Goal: Download file/media

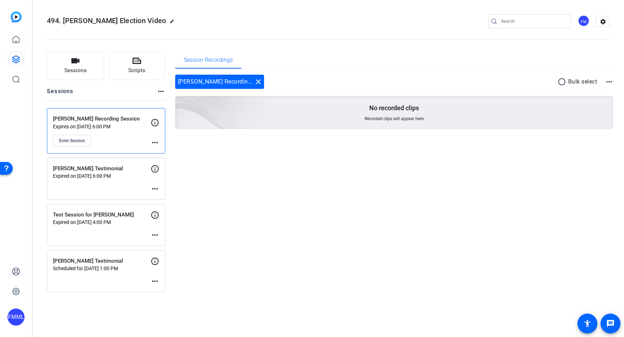
click at [137, 270] on p "Scheduled for [DATE] 1:00 PM" at bounding box center [102, 268] width 98 height 6
click at [156, 282] on mat-icon "more_horiz" at bounding box center [155, 281] width 9 height 9
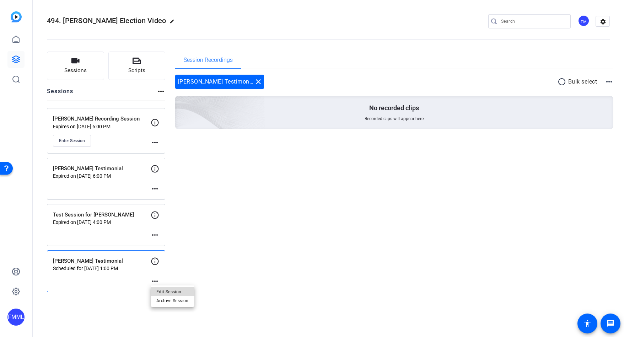
click at [172, 290] on span "Edit Session" at bounding box center [172, 291] width 32 height 9
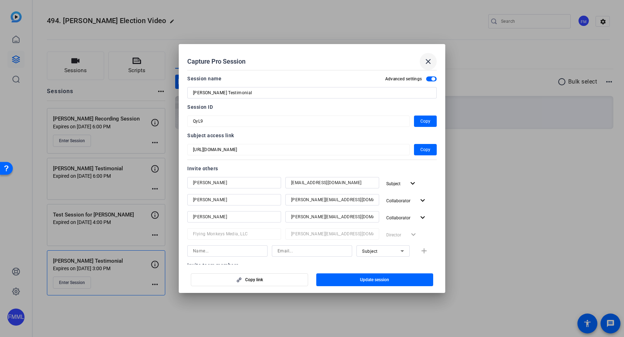
click at [428, 60] on mat-icon "close" at bounding box center [428, 61] width 9 height 9
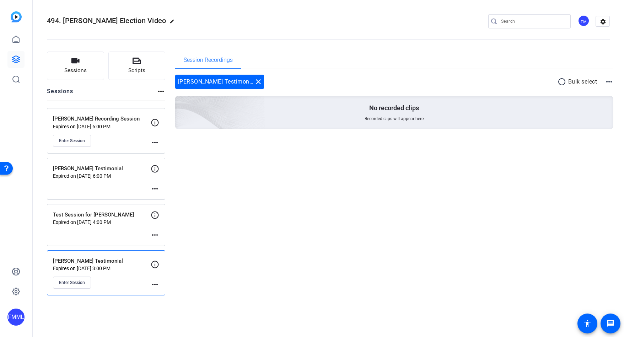
click at [112, 264] on p "[PERSON_NAME] Testimonial" at bounding box center [102, 261] width 98 height 8
click at [79, 282] on span "Enter Session" at bounding box center [72, 283] width 26 height 6
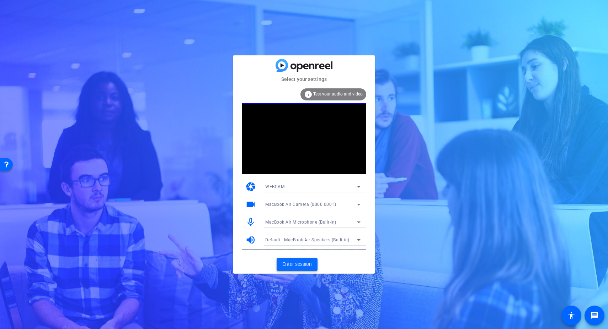
click at [307, 264] on span "Enter session" at bounding box center [296, 264] width 29 height 7
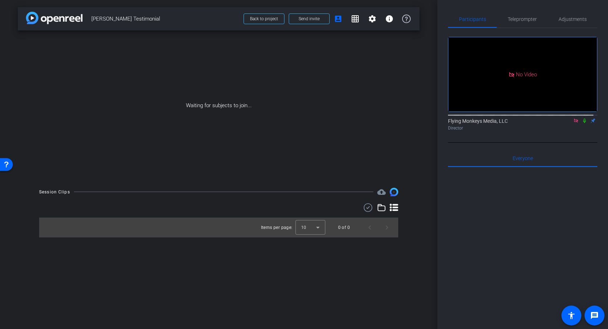
click at [573, 123] on icon at bounding box center [575, 121] width 4 height 4
click at [457, 106] on mat-icon "settings" at bounding box center [456, 101] width 9 height 9
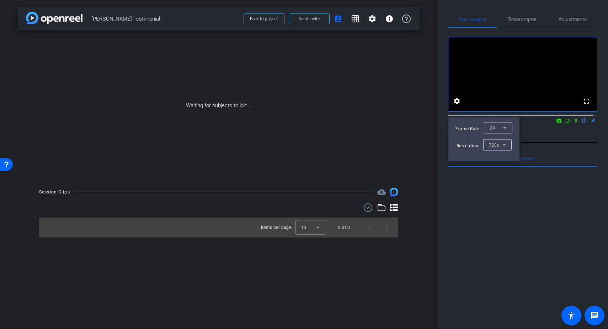
click at [507, 91] on div at bounding box center [304, 164] width 608 height 329
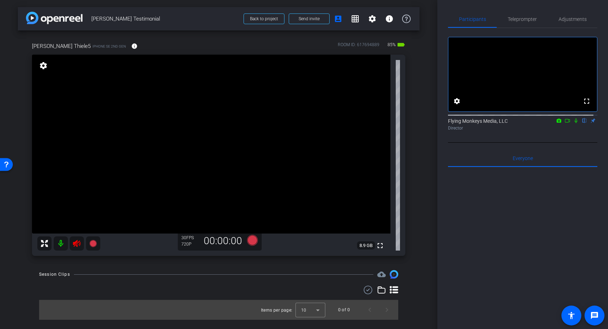
click at [74, 245] on icon at bounding box center [76, 243] width 9 height 9
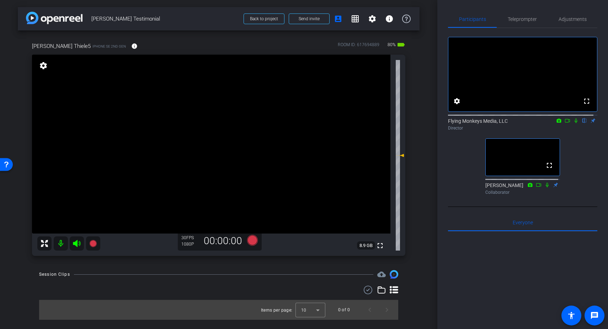
click at [573, 123] on icon at bounding box center [576, 120] width 6 height 5
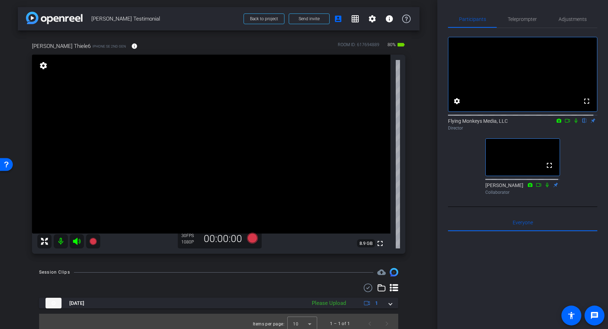
click at [75, 244] on icon at bounding box center [76, 241] width 9 height 9
click at [76, 242] on icon at bounding box center [76, 241] width 7 height 7
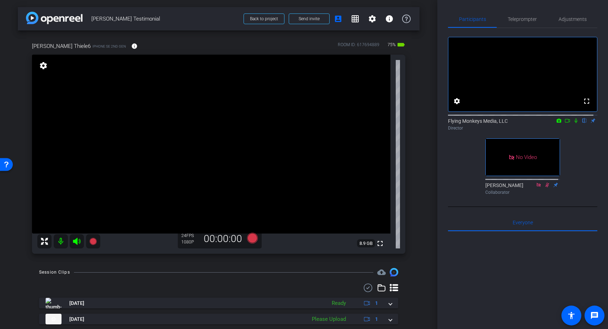
click at [573, 123] on icon at bounding box center [576, 120] width 6 height 5
click at [249, 240] on icon at bounding box center [252, 238] width 11 height 11
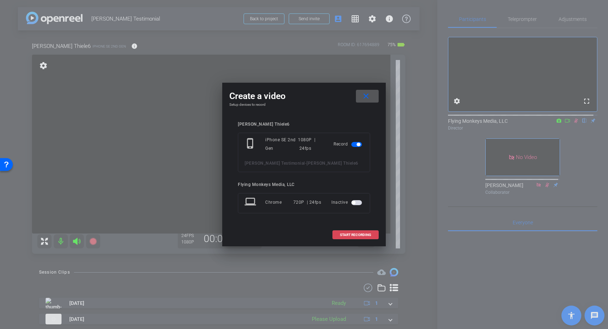
click at [357, 233] on span "START RECORDING" at bounding box center [355, 235] width 31 height 4
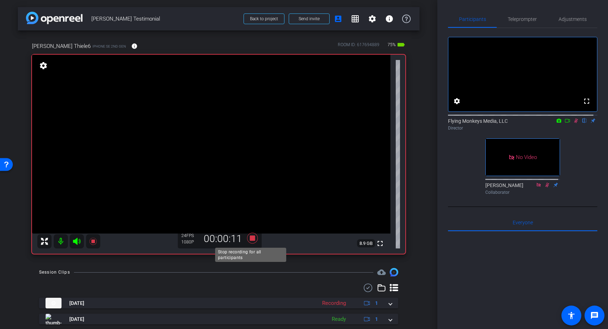
click at [251, 239] on icon at bounding box center [252, 238] width 11 height 11
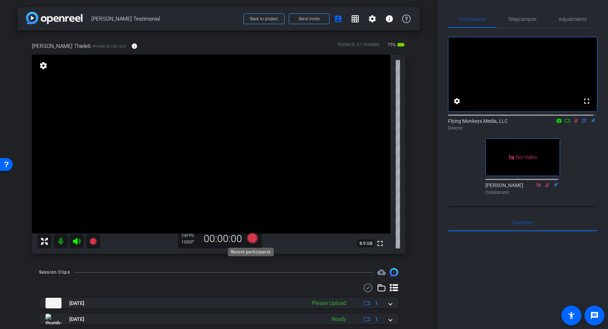
click at [248, 240] on icon at bounding box center [252, 238] width 11 height 11
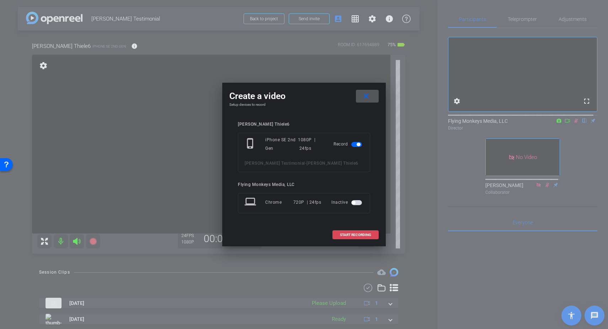
click at [350, 235] on span "START RECORDING" at bounding box center [355, 235] width 31 height 4
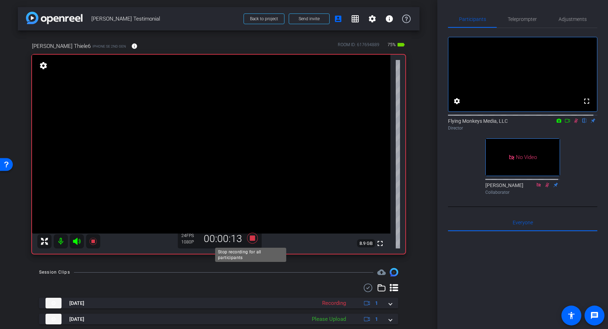
click at [256, 241] on icon at bounding box center [252, 238] width 17 height 13
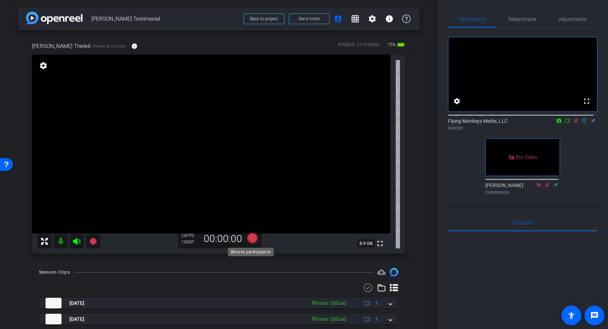
click at [251, 238] on icon at bounding box center [252, 238] width 11 height 11
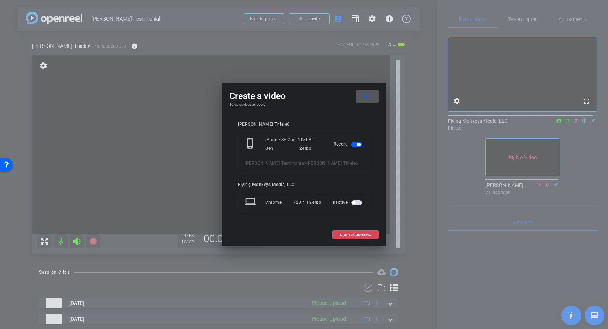
click at [368, 235] on span "START RECORDING" at bounding box center [355, 235] width 31 height 4
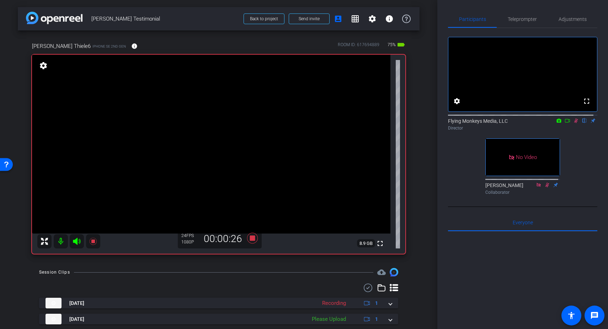
click at [574, 123] on icon at bounding box center [576, 121] width 4 height 5
click at [574, 123] on icon at bounding box center [575, 121] width 3 height 5
click at [250, 238] on icon at bounding box center [252, 238] width 11 height 11
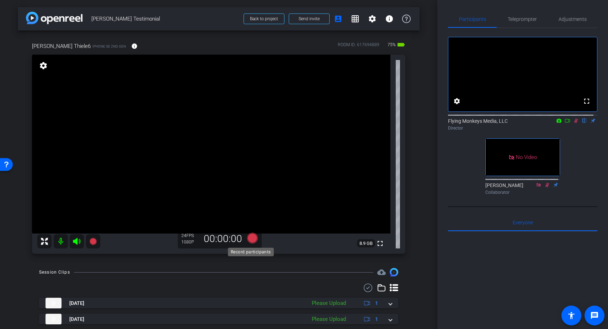
click at [250, 239] on icon at bounding box center [252, 238] width 11 height 11
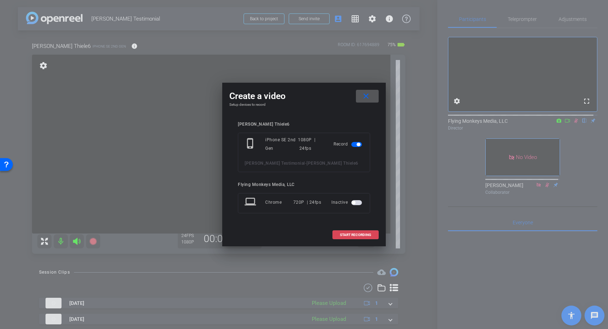
click at [349, 236] on span "START RECORDING" at bounding box center [355, 235] width 31 height 4
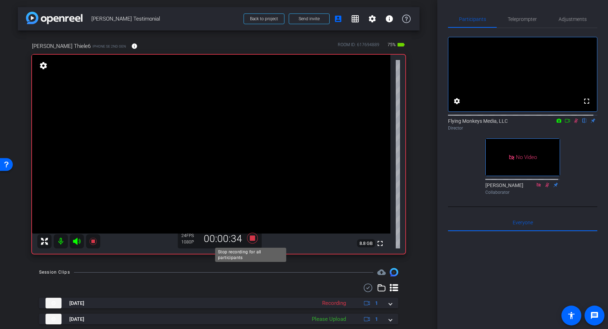
click at [250, 239] on icon at bounding box center [252, 238] width 11 height 11
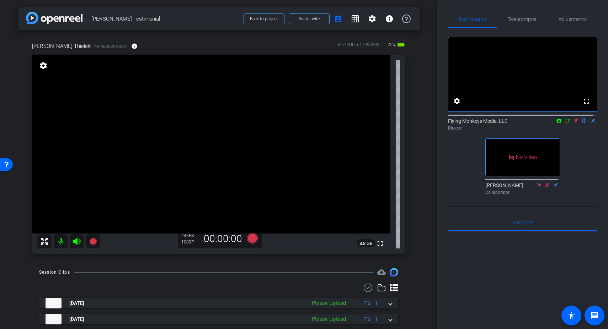
click at [573, 123] on icon at bounding box center [576, 120] width 6 height 5
click at [574, 123] on icon at bounding box center [575, 121] width 3 height 5
click at [249, 240] on icon at bounding box center [252, 238] width 11 height 11
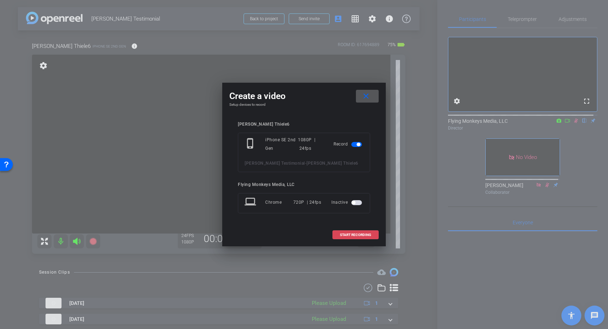
click at [355, 234] on span "START RECORDING" at bounding box center [355, 235] width 31 height 4
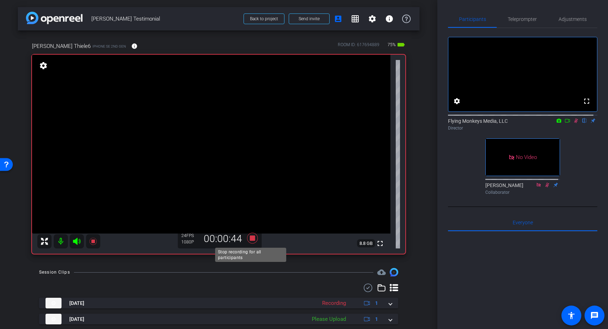
click at [249, 236] on icon at bounding box center [252, 238] width 11 height 11
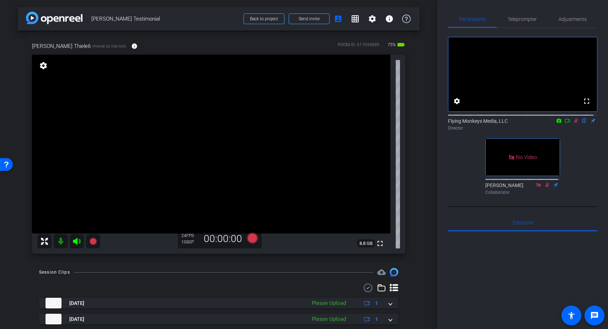
click at [574, 123] on icon at bounding box center [576, 120] width 6 height 5
click at [574, 123] on icon at bounding box center [575, 121] width 3 height 5
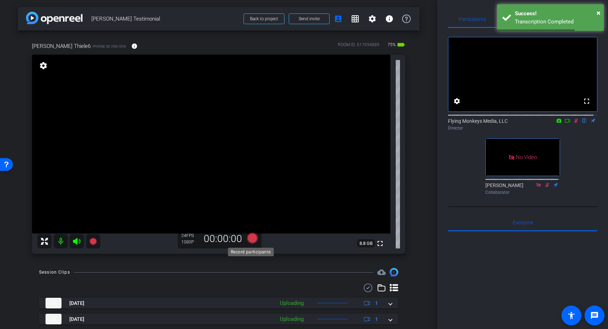
click at [250, 239] on icon at bounding box center [252, 238] width 11 height 11
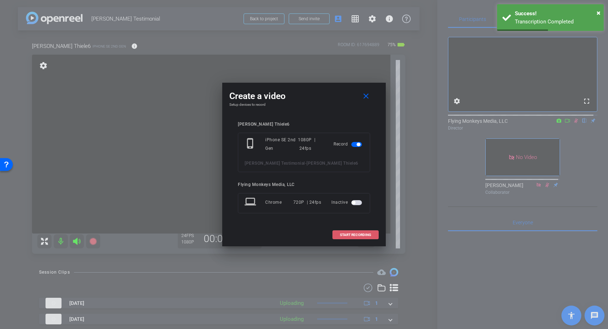
click at [355, 236] on span "START RECORDING" at bounding box center [355, 235] width 31 height 4
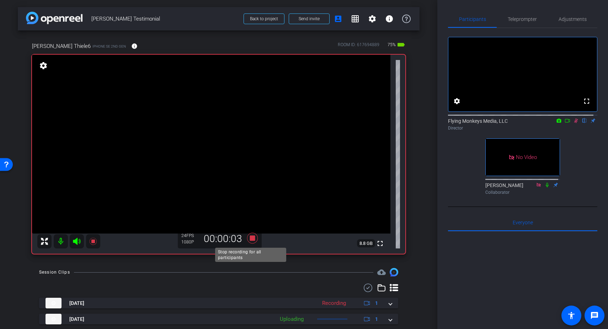
click at [251, 236] on icon at bounding box center [252, 238] width 11 height 11
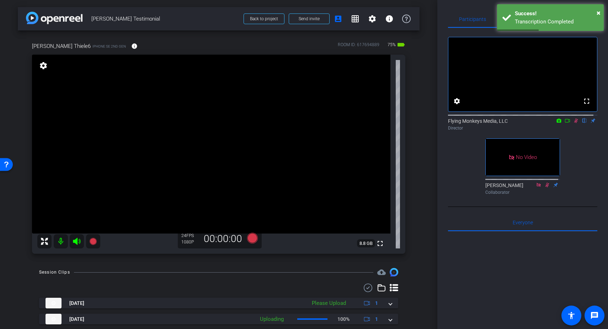
click at [573, 123] on icon at bounding box center [576, 120] width 6 height 5
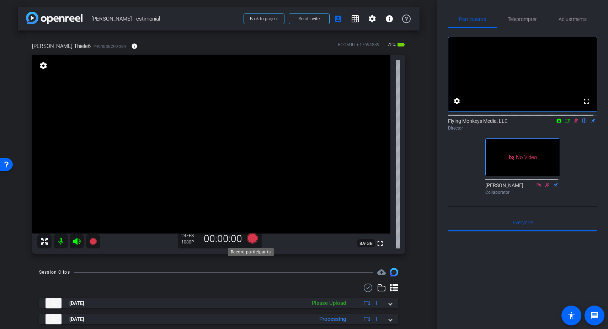
click at [252, 238] on icon at bounding box center [252, 238] width 11 height 11
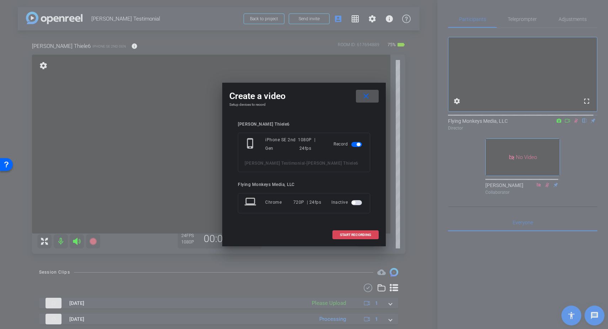
click at [355, 234] on span "START RECORDING" at bounding box center [355, 235] width 31 height 4
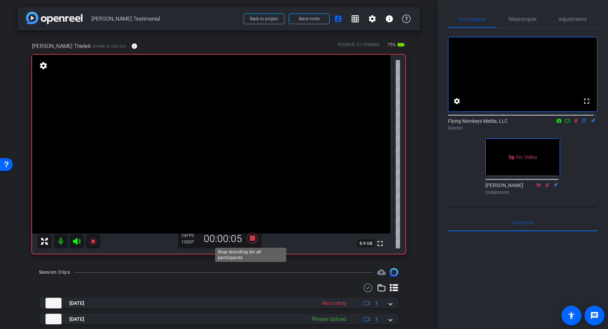
click at [251, 239] on icon at bounding box center [252, 238] width 11 height 11
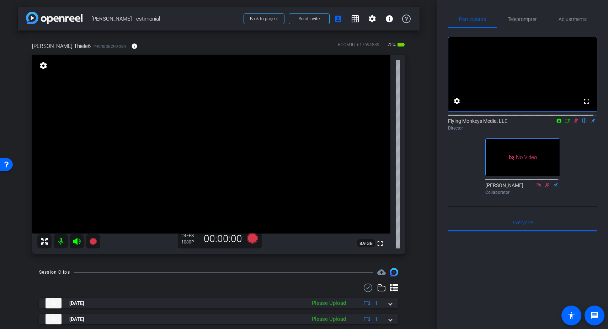
click at [573, 123] on icon at bounding box center [576, 120] width 6 height 5
click at [250, 238] on icon at bounding box center [252, 238] width 11 height 11
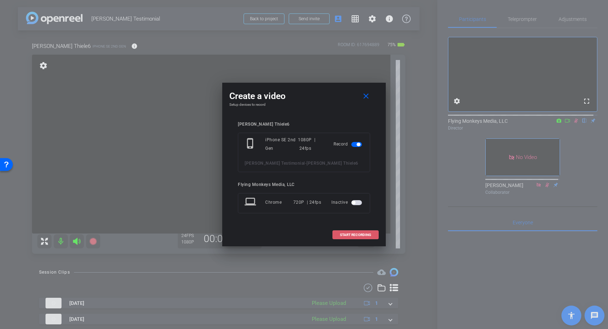
click at [354, 235] on span "START RECORDING" at bounding box center [355, 235] width 31 height 4
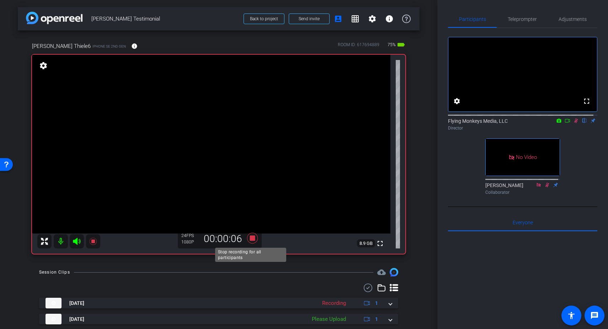
click at [249, 239] on icon at bounding box center [252, 238] width 11 height 11
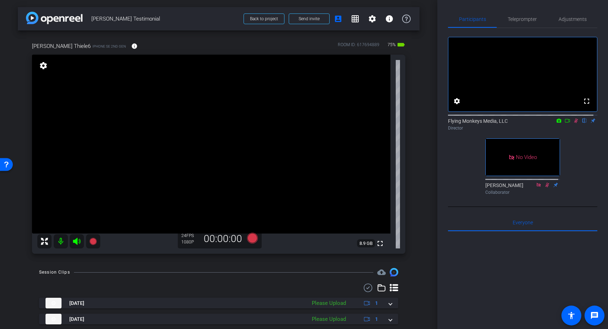
click at [573, 123] on icon at bounding box center [576, 120] width 6 height 5
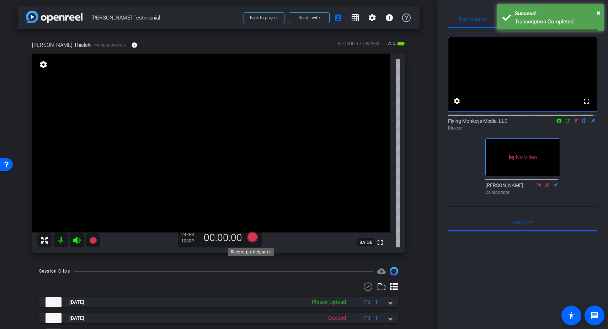
click at [252, 238] on icon at bounding box center [252, 237] width 11 height 11
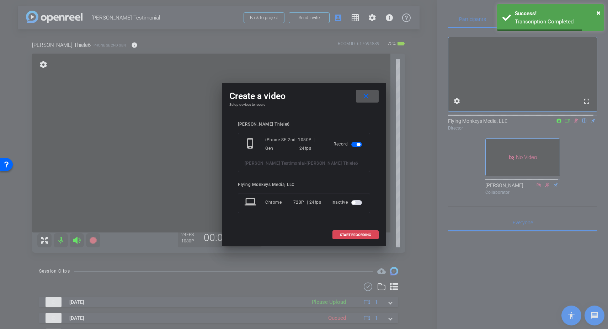
click at [361, 234] on span "START RECORDING" at bounding box center [355, 235] width 31 height 4
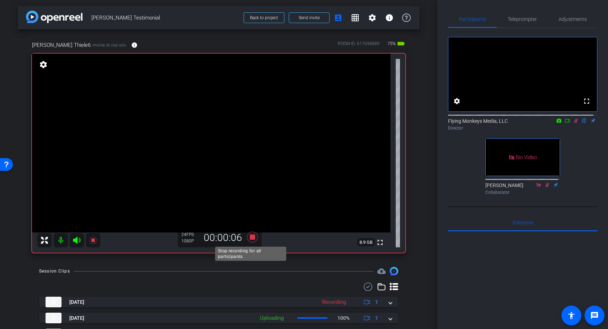
click at [250, 238] on icon at bounding box center [252, 237] width 11 height 11
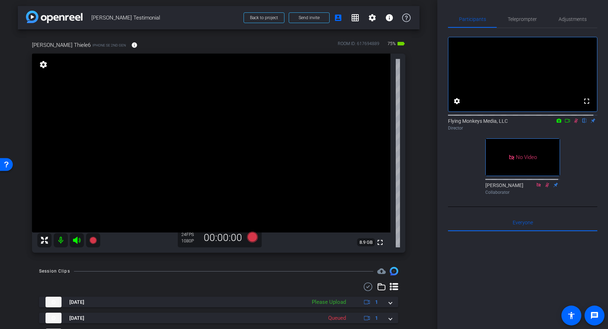
click at [573, 123] on icon at bounding box center [576, 120] width 6 height 5
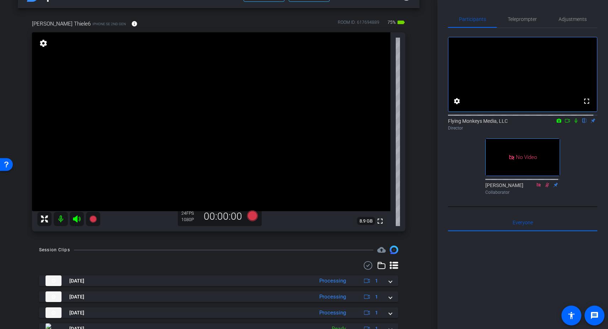
scroll to position [22, 0]
click at [574, 123] on icon at bounding box center [575, 121] width 3 height 5
click at [251, 218] on icon at bounding box center [252, 216] width 11 height 11
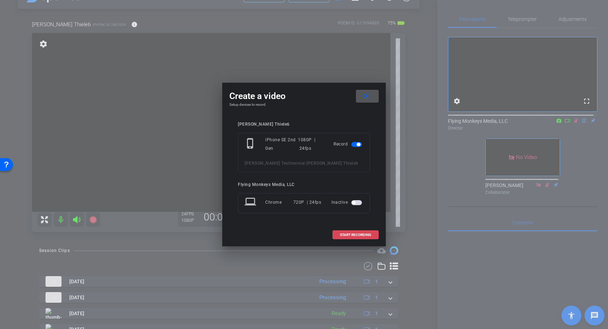
click at [348, 236] on span "START RECORDING" at bounding box center [355, 235] width 31 height 4
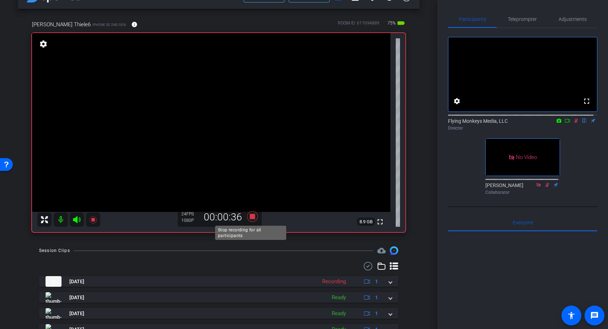
click at [250, 217] on icon at bounding box center [252, 216] width 11 height 11
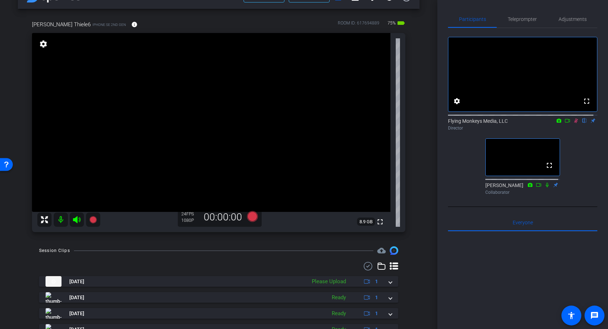
click at [573, 123] on icon at bounding box center [576, 120] width 6 height 5
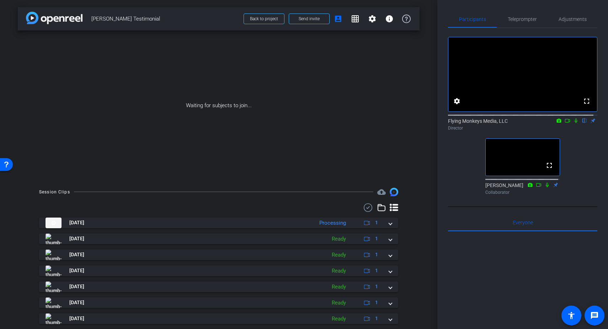
scroll to position [68, 0]
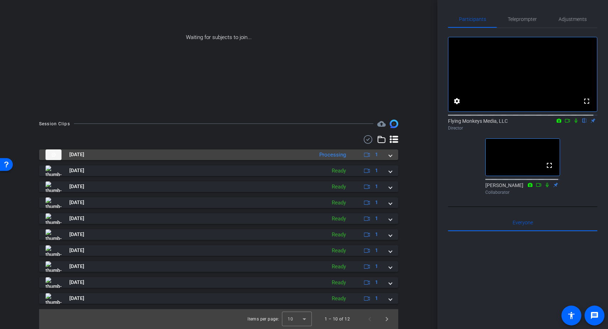
click at [389, 156] on span at bounding box center [390, 154] width 3 height 7
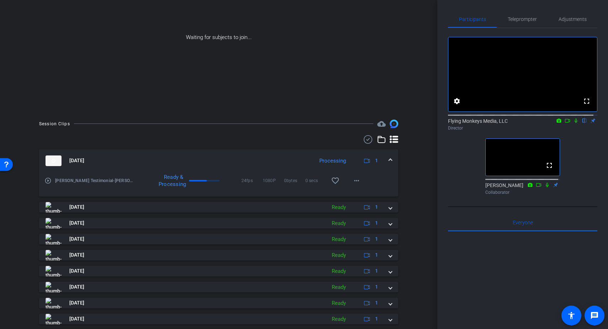
click at [273, 137] on div at bounding box center [218, 139] width 359 height 9
click at [388, 160] on mat-expansion-panel-header "Sep 19, 2025 Processing 1" at bounding box center [218, 161] width 359 height 23
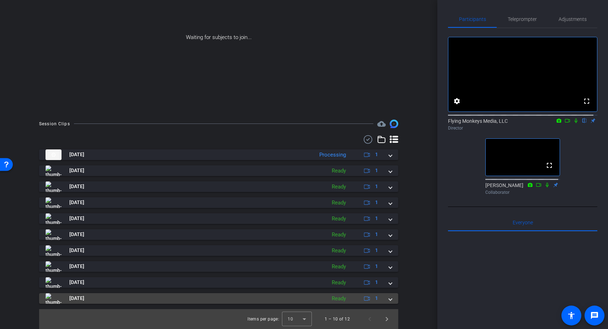
click at [384, 300] on div "Sep 19, 2025 Ready 1" at bounding box center [216, 298] width 343 height 11
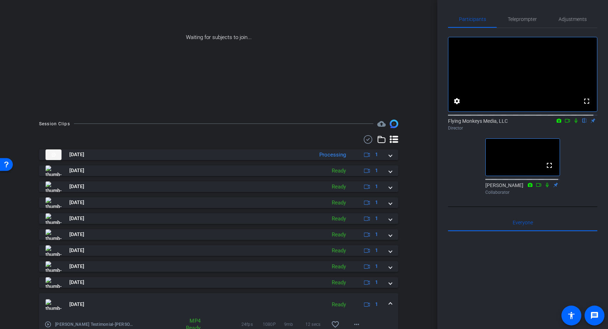
click at [389, 302] on span at bounding box center [390, 304] width 3 height 7
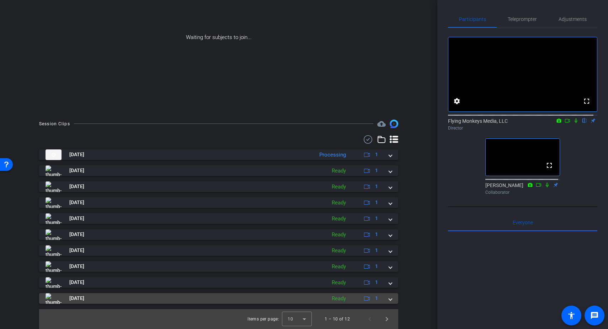
click at [389, 302] on span at bounding box center [390, 298] width 3 height 7
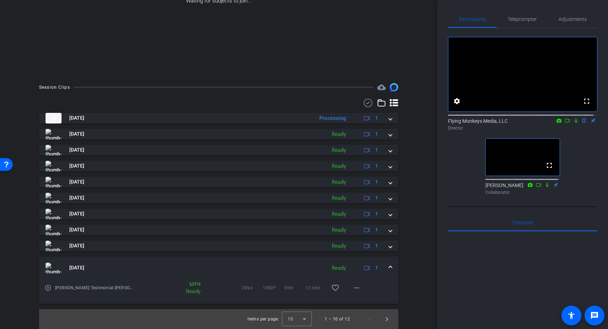
click at [389, 269] on span at bounding box center [390, 267] width 3 height 7
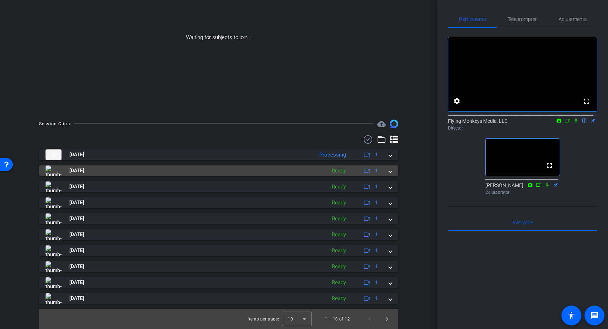
click at [389, 172] on span at bounding box center [390, 170] width 3 height 7
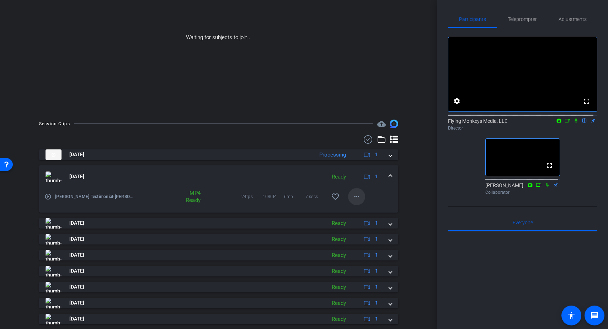
click at [352, 198] on mat-icon "more_horiz" at bounding box center [356, 197] width 9 height 9
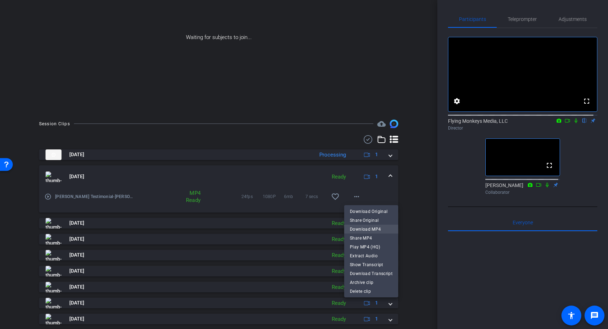
click at [357, 230] on span "Download MP4" at bounding box center [371, 229] width 43 height 9
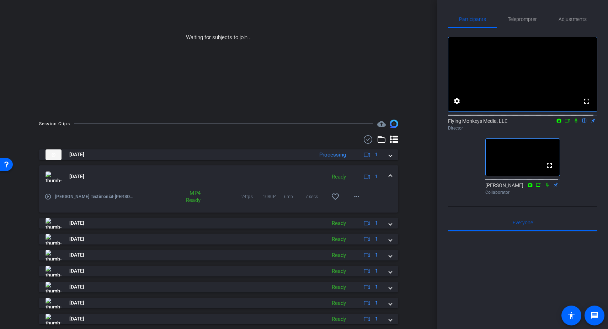
click at [333, 75] on div "Waiting for subjects to join..." at bounding box center [218, 37] width 401 height 150
click at [388, 175] on mat-expansion-panel-header "Sep 19, 2025 Ready 1" at bounding box center [218, 177] width 359 height 23
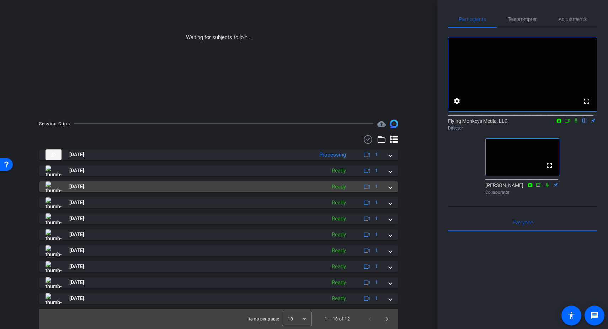
click at [389, 189] on span at bounding box center [390, 186] width 3 height 7
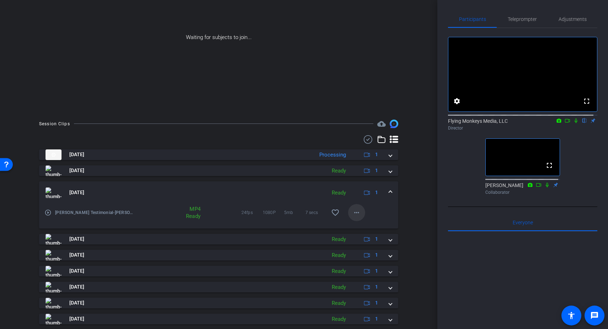
click at [354, 212] on mat-icon "more_horiz" at bounding box center [356, 213] width 9 height 9
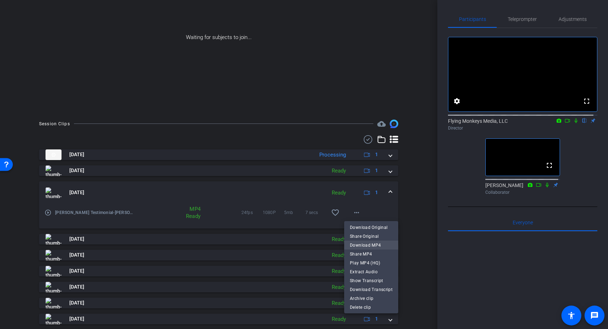
click at [355, 243] on span "Download MP4" at bounding box center [371, 245] width 43 height 9
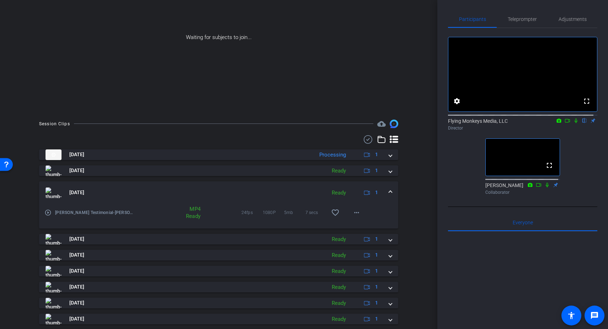
click at [389, 190] on span at bounding box center [390, 192] width 3 height 7
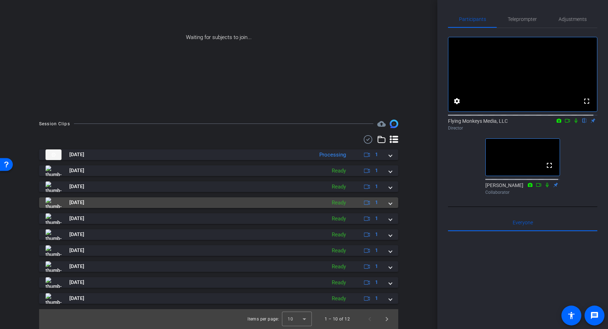
click at [389, 203] on span at bounding box center [390, 202] width 3 height 7
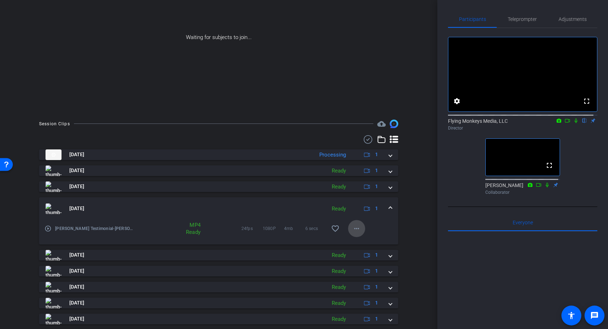
click at [354, 228] on mat-icon "more_horiz" at bounding box center [356, 229] width 9 height 9
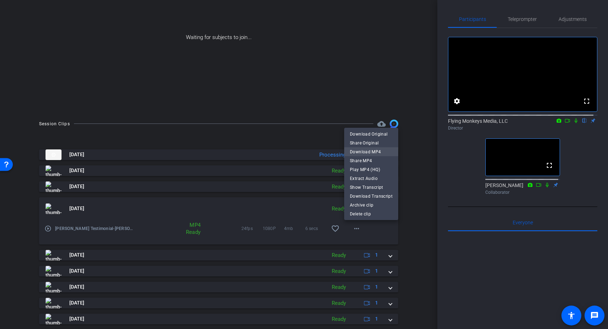
click at [378, 151] on span "Download MP4" at bounding box center [371, 152] width 43 height 9
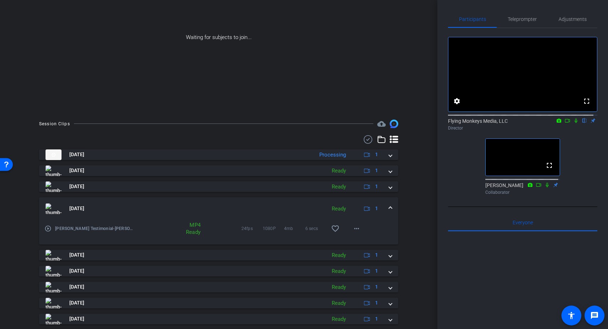
click at [389, 207] on span at bounding box center [390, 208] width 3 height 7
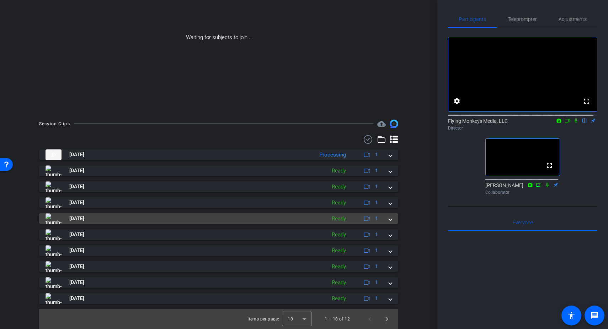
click at [389, 221] on span at bounding box center [390, 218] width 3 height 7
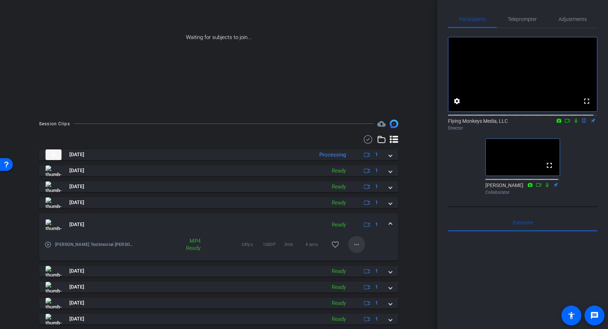
click at [354, 243] on mat-icon "more_horiz" at bounding box center [356, 245] width 9 height 9
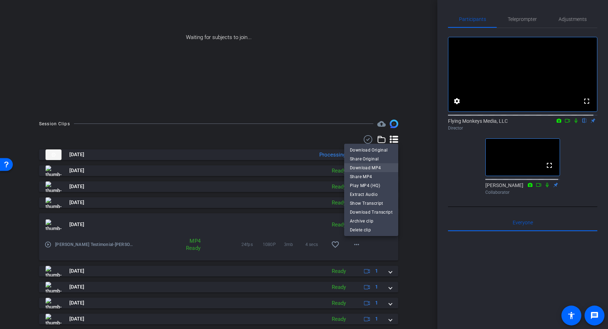
click at [375, 165] on span "Download MP4" at bounding box center [371, 168] width 43 height 9
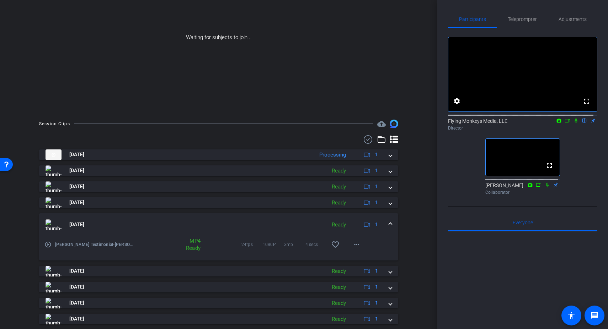
click at [389, 223] on span at bounding box center [390, 224] width 3 height 7
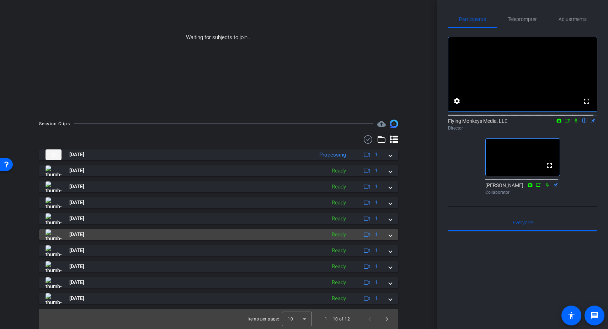
click at [389, 237] on span at bounding box center [390, 234] width 3 height 7
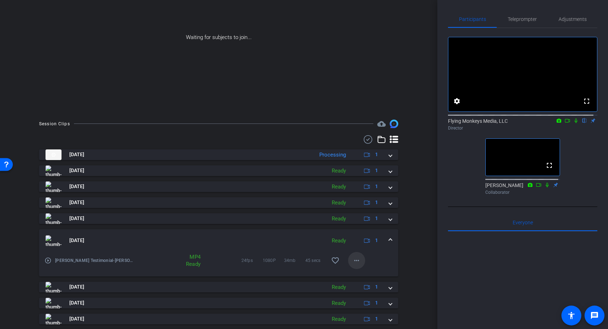
click at [352, 260] on mat-icon "more_horiz" at bounding box center [356, 261] width 9 height 9
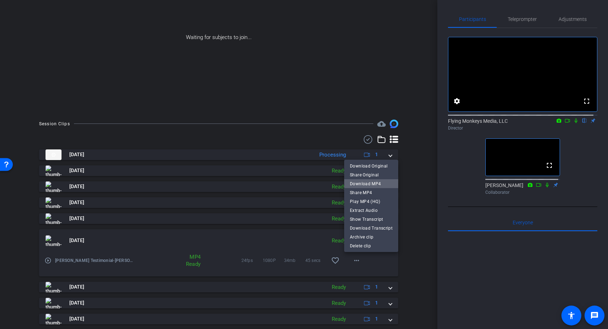
click at [378, 183] on span "Download MP4" at bounding box center [371, 184] width 43 height 9
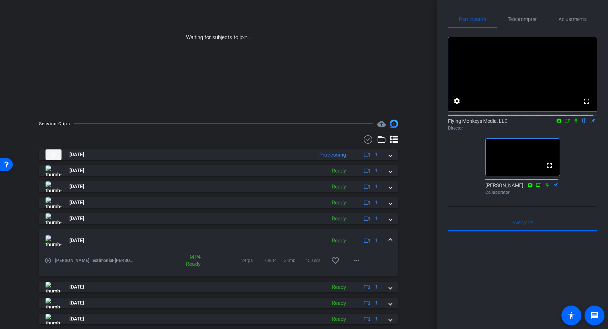
click at [389, 239] on span at bounding box center [390, 240] width 3 height 7
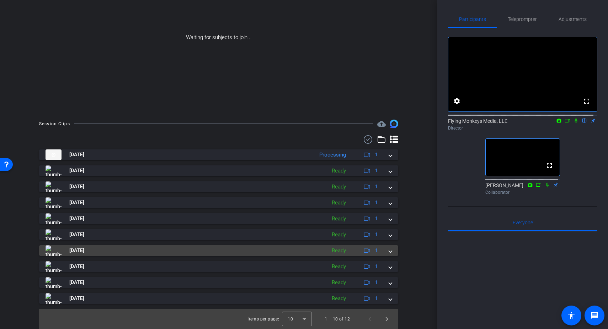
click at [389, 252] on span at bounding box center [390, 250] width 3 height 7
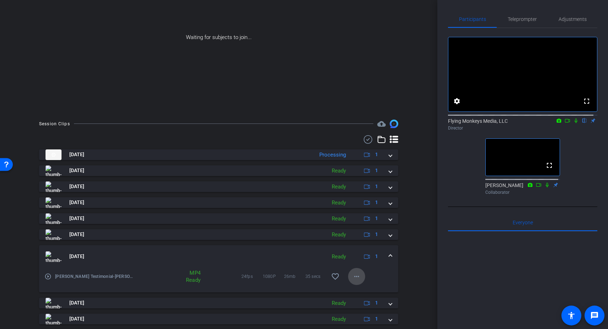
click at [353, 276] on mat-icon "more_horiz" at bounding box center [356, 277] width 9 height 9
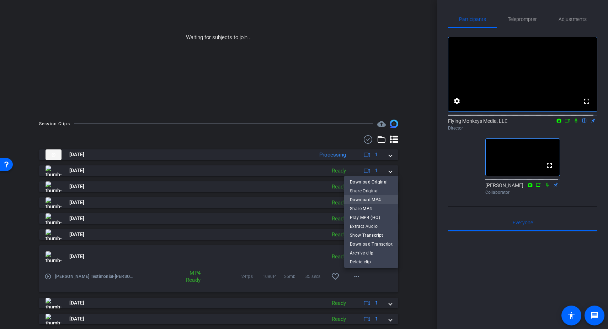
click at [375, 199] on span "Download MP4" at bounding box center [371, 200] width 43 height 9
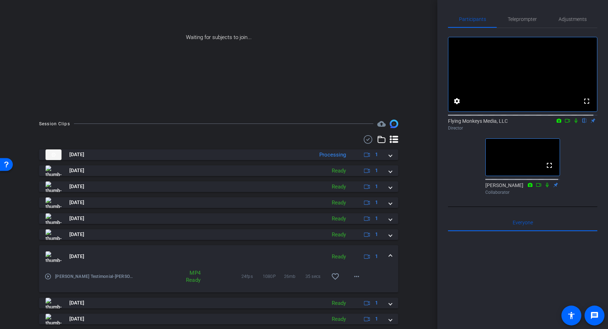
click at [389, 256] on span at bounding box center [390, 256] width 3 height 7
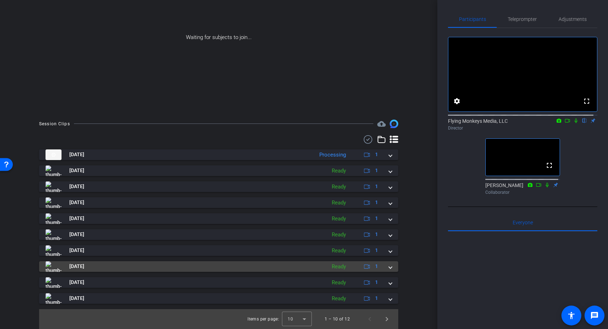
click at [389, 268] on span at bounding box center [390, 266] width 3 height 7
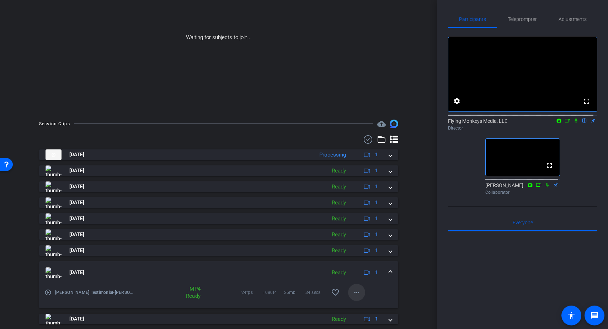
click at [355, 291] on mat-icon "more_horiz" at bounding box center [356, 293] width 9 height 9
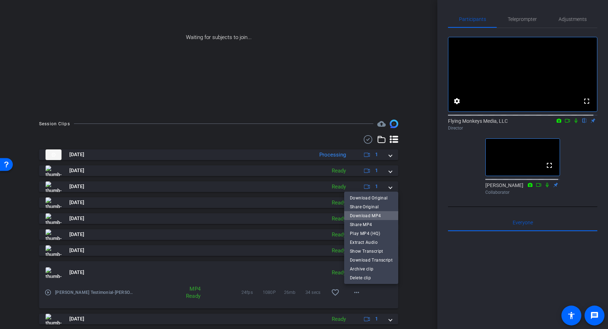
click at [377, 214] on span "Download MP4" at bounding box center [371, 216] width 43 height 9
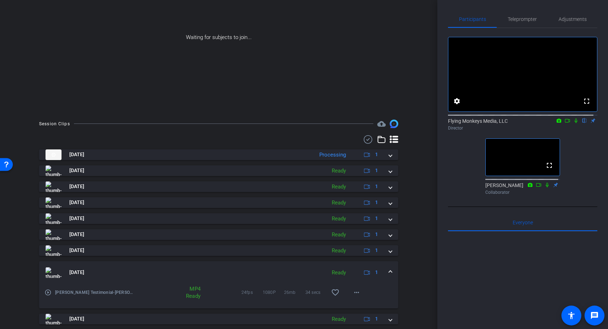
click at [389, 270] on span at bounding box center [390, 272] width 3 height 7
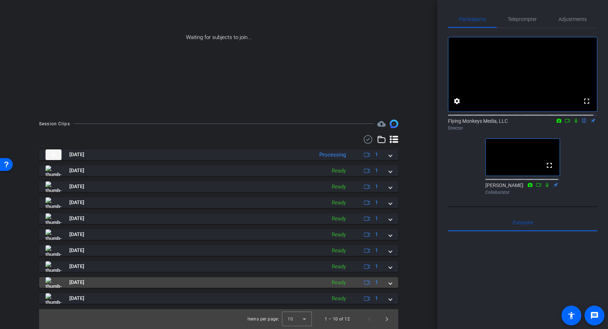
click at [389, 284] on span at bounding box center [390, 282] width 3 height 7
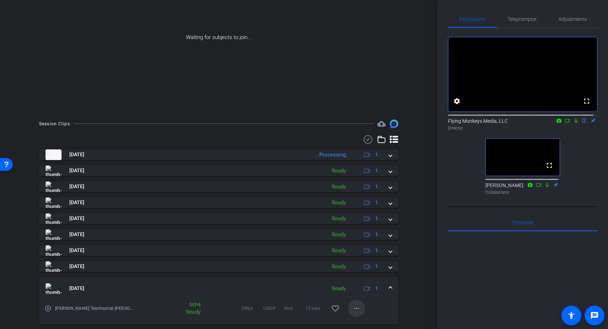
click at [355, 309] on mat-icon "more_horiz" at bounding box center [356, 308] width 9 height 9
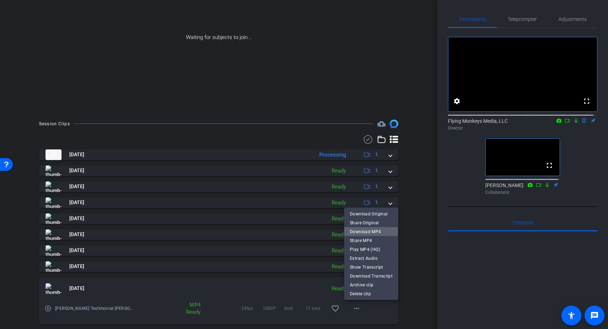
click at [362, 231] on span "Download MP4" at bounding box center [371, 232] width 43 height 9
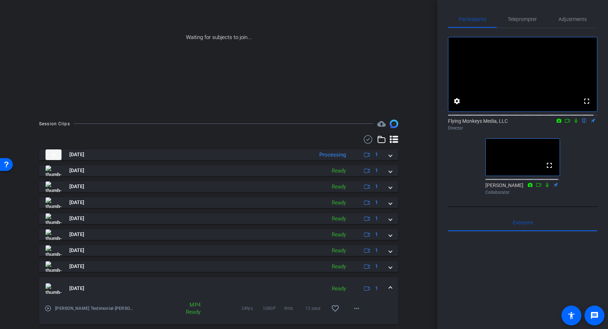
click at [389, 285] on span at bounding box center [390, 288] width 3 height 7
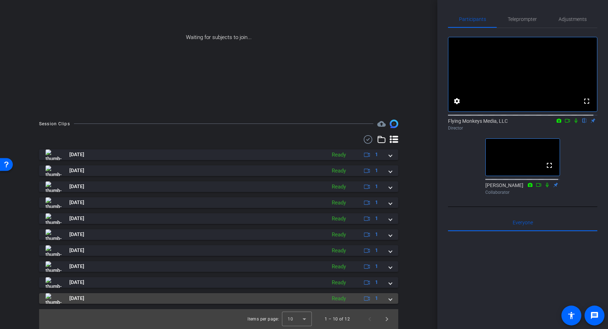
click at [389, 299] on span at bounding box center [390, 298] width 3 height 7
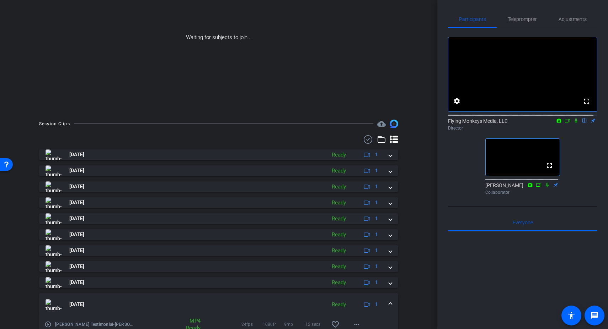
scroll to position [105, 0]
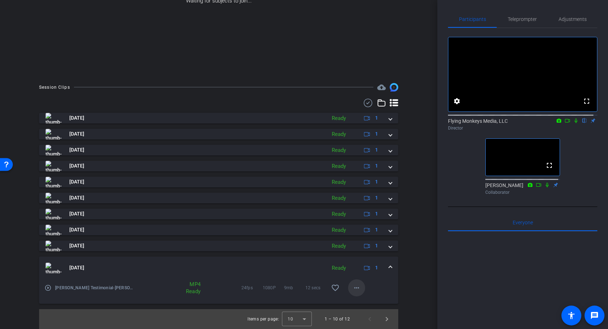
click at [353, 288] on mat-icon "more_horiz" at bounding box center [356, 288] width 9 height 9
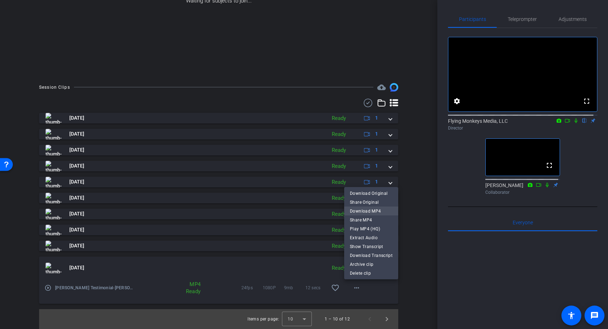
click at [378, 211] on span "Download MP4" at bounding box center [371, 211] width 43 height 9
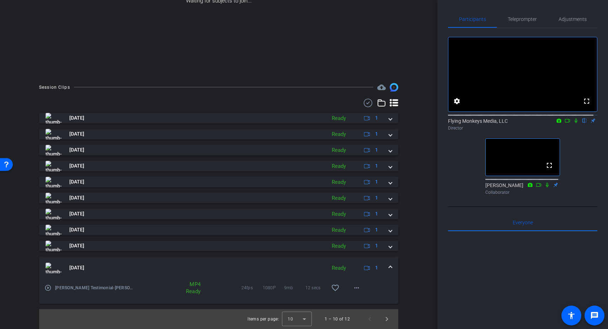
click at [389, 268] on span at bounding box center [390, 267] width 3 height 7
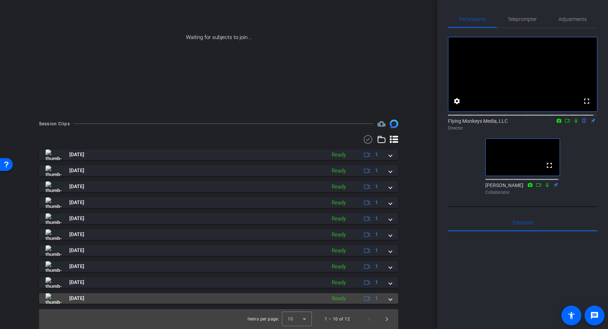
scroll to position [68, 0]
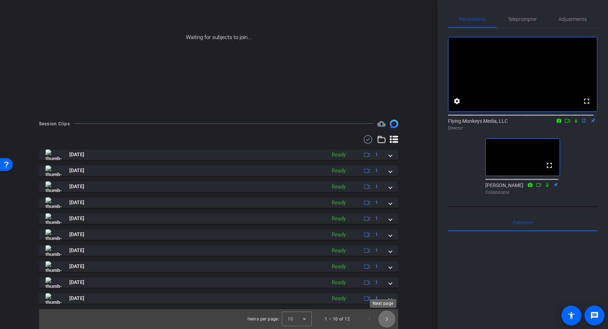
click at [381, 322] on span "Next page" at bounding box center [386, 319] width 17 height 17
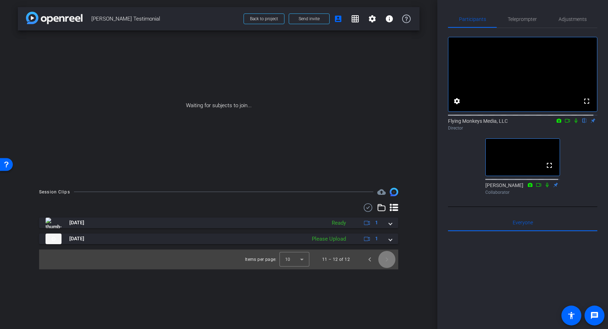
scroll to position [0, 0]
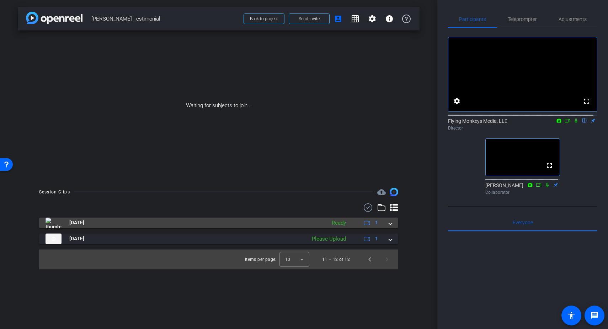
click at [390, 223] on span at bounding box center [390, 222] width 3 height 7
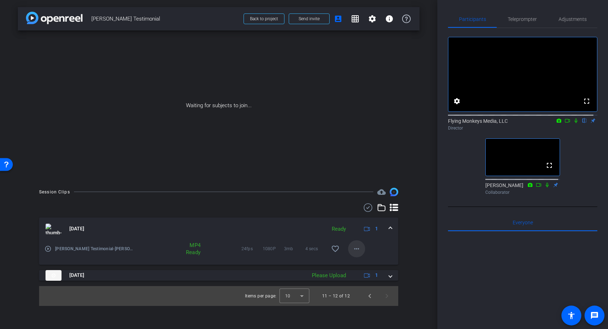
click at [359, 249] on mat-icon "more_horiz" at bounding box center [356, 249] width 9 height 9
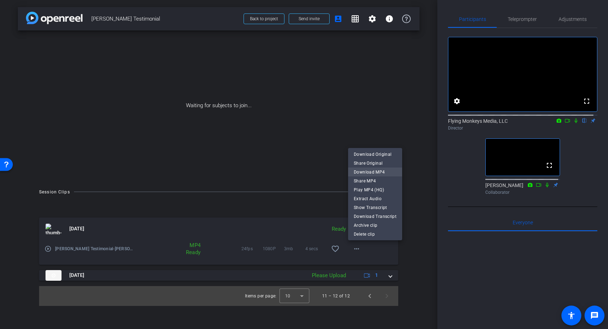
click at [381, 171] on span "Download MP4" at bounding box center [375, 172] width 43 height 9
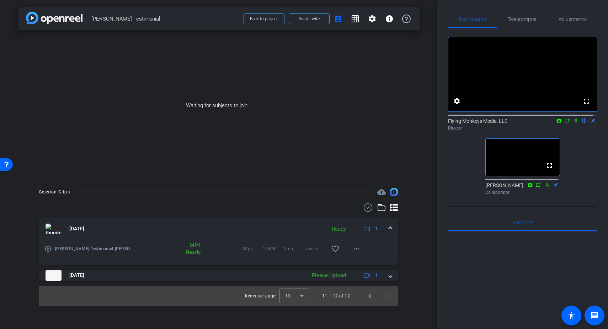
click at [422, 236] on div "arrow_back Fred Thiele Testimonial Back to project Send invite account_box grid…" at bounding box center [218, 164] width 437 height 329
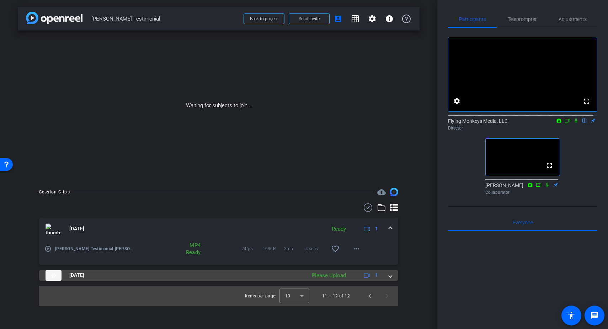
click at [331, 276] on div "Please Upload" at bounding box center [328, 276] width 41 height 8
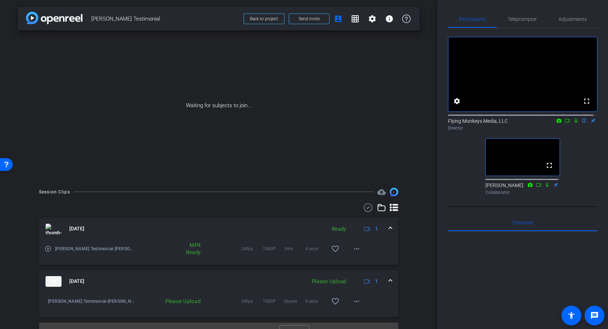
click at [187, 304] on div "Please Upload" at bounding box center [169, 301] width 69 height 7
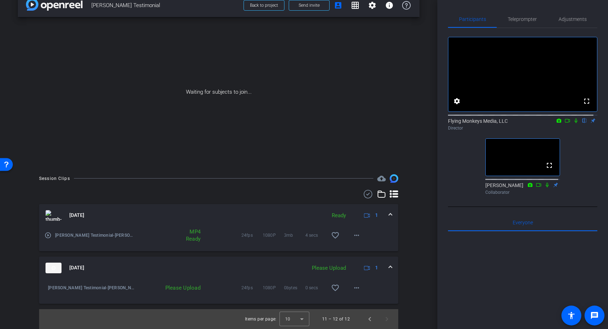
click at [254, 286] on span "24fps" at bounding box center [251, 288] width 21 height 7
click at [352, 287] on mat-icon "more_horiz" at bounding box center [356, 288] width 9 height 9
click at [358, 302] on span "Upload" at bounding box center [364, 303] width 28 height 9
